Goal: Task Accomplishment & Management: Manage account settings

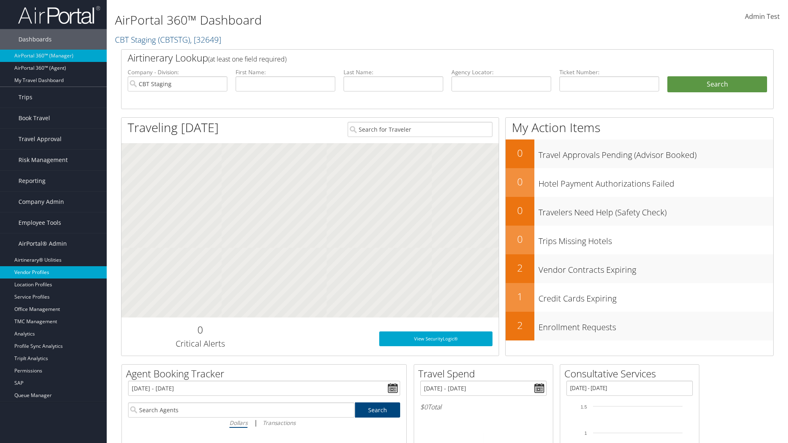
click at [53, 273] on link "Vendor Profiles" at bounding box center [53, 272] width 107 height 12
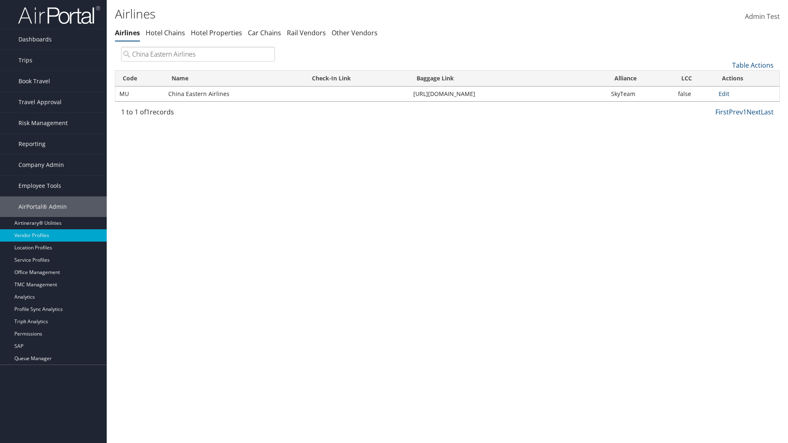
type input "China Eastern Airlines"
click at [724, 94] on link "Edit" at bounding box center [724, 94] width 11 height 8
select select "1"
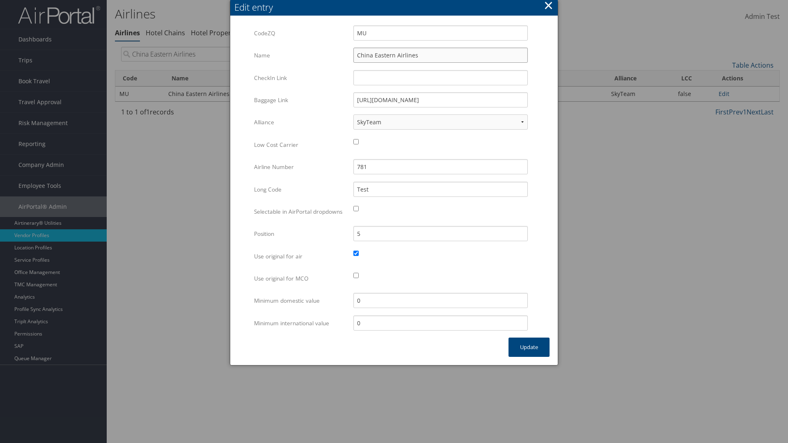
click at [440, 55] on input "China Eastern Airlines" at bounding box center [440, 55] width 174 height 15
type input "China Eastern Airlines"
click at [440, 189] on input "Test" at bounding box center [440, 189] width 174 height 15
type input "Test"
click at [529, 356] on button "Update" at bounding box center [529, 347] width 41 height 19
